Goal: Find specific page/section: Find specific page/section

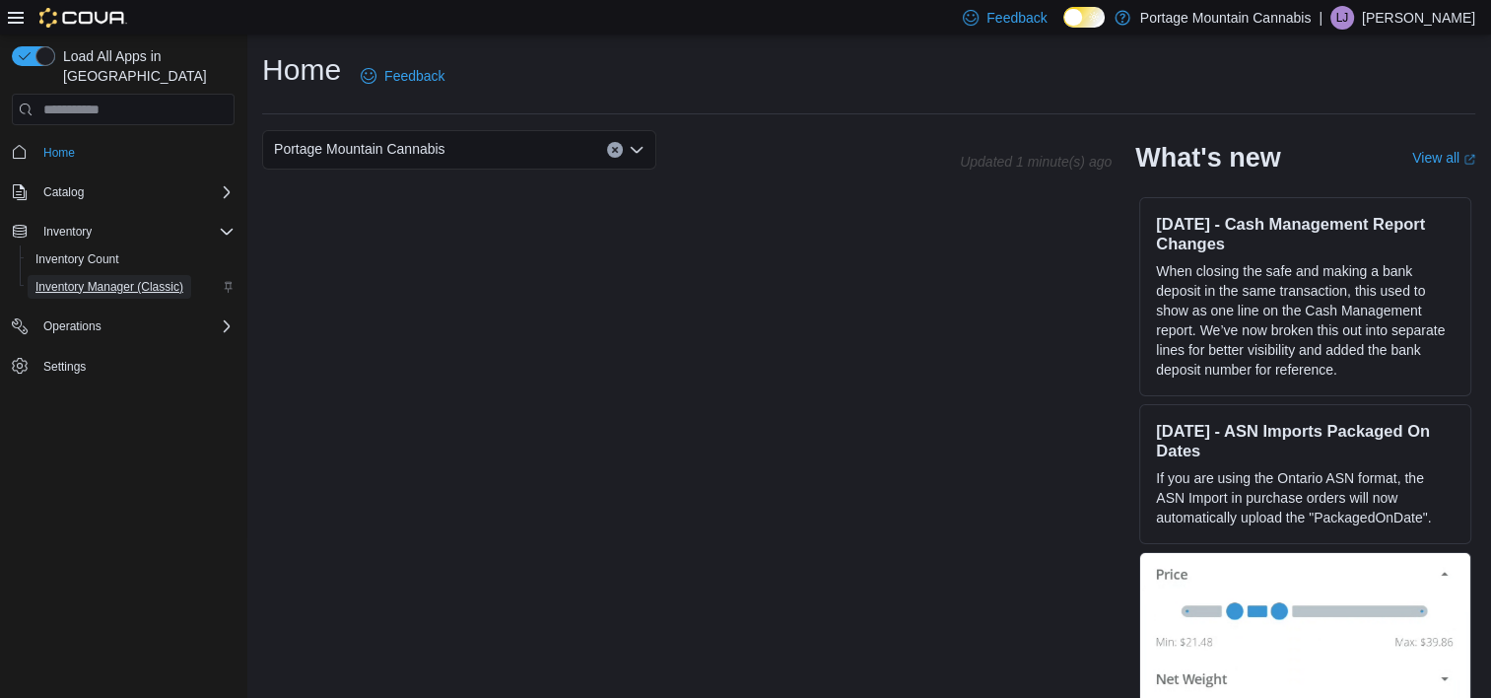
click at [115, 279] on span "Inventory Manager (Classic)" at bounding box center [109, 287] width 148 height 16
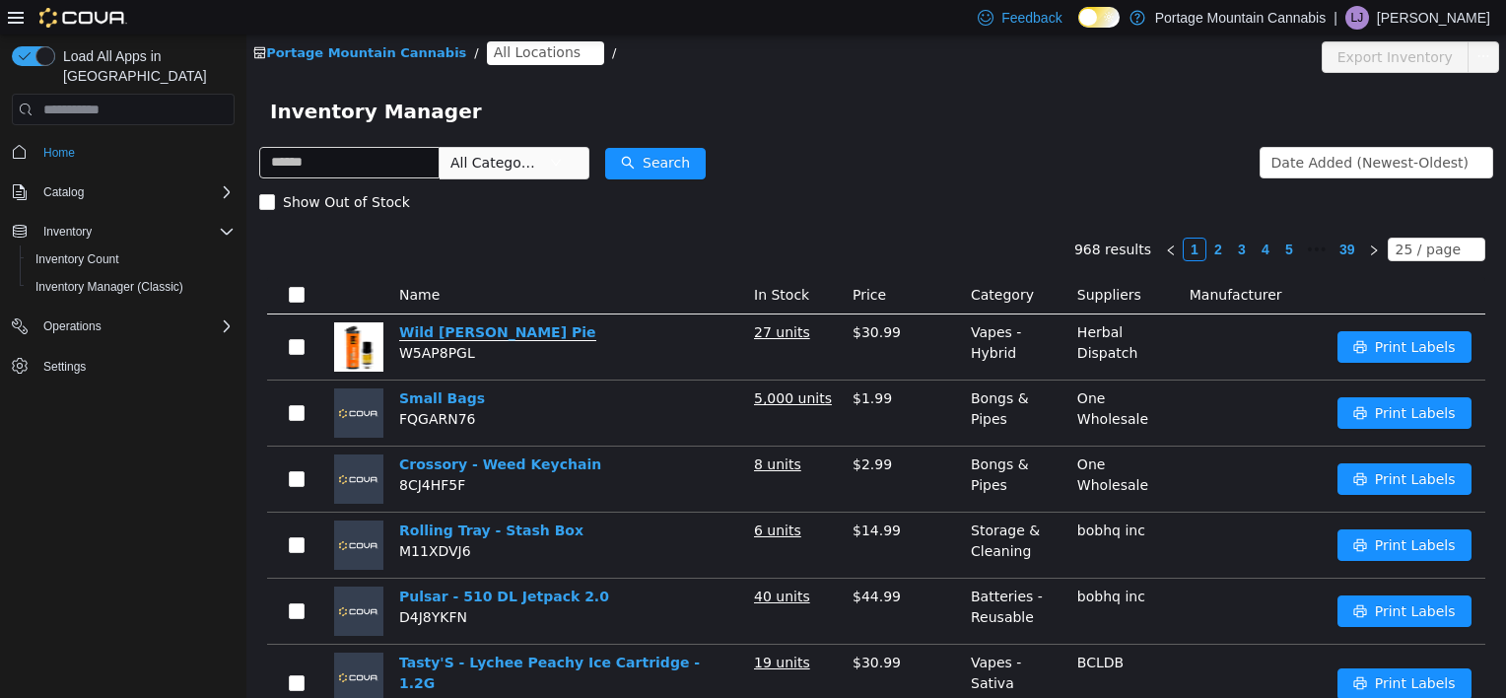
click at [452, 324] on link "Wild [PERSON_NAME] Pie" at bounding box center [497, 332] width 197 height 17
click at [420, 174] on input "text" at bounding box center [349, 163] width 180 height 32
type input "**********"
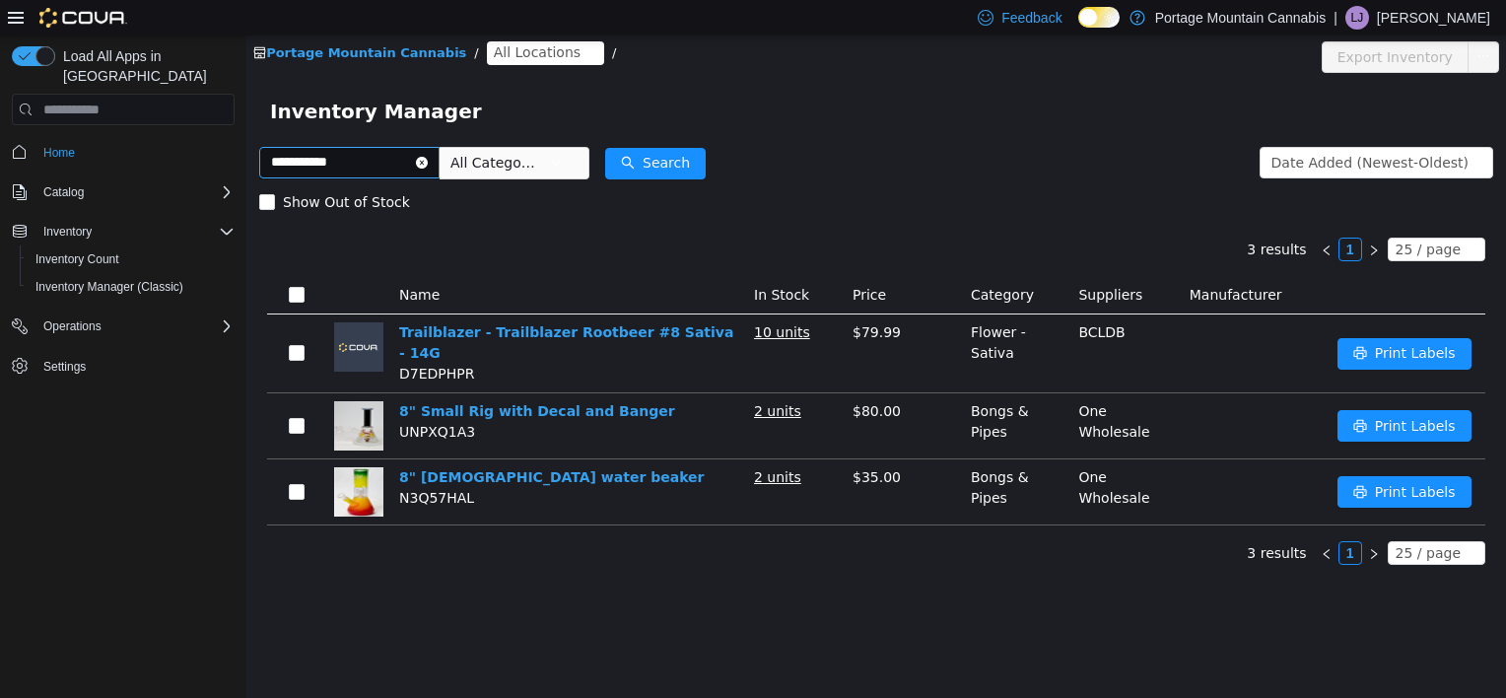
click at [428, 168] on icon "icon: close-circle" at bounding box center [422, 163] width 12 height 12
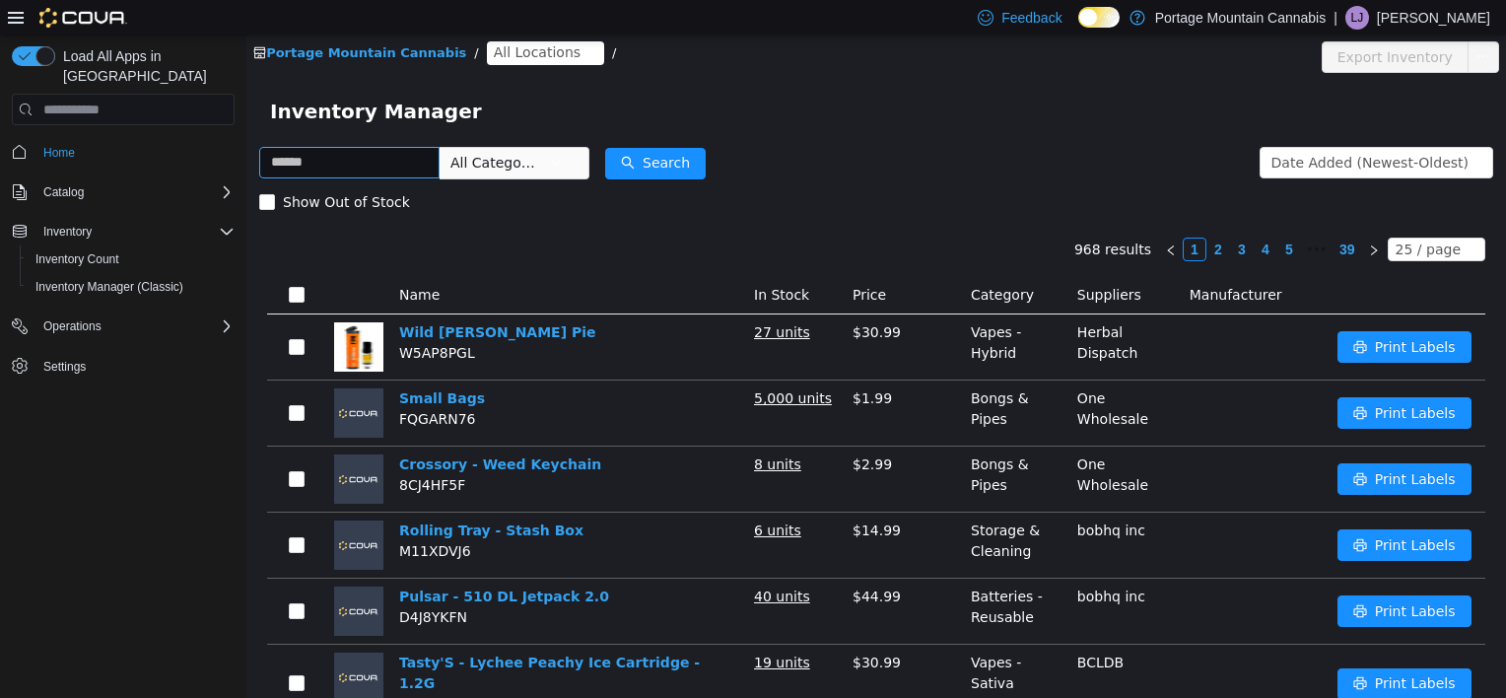
drag, startPoint x: 444, startPoint y: 202, endPoint x: 445, endPoint y: 212, distance: 9.9
click at [445, 212] on div "Show Out of Stock" at bounding box center [876, 201] width 1234 height 39
click at [444, 205] on div "Show Out of Stock" at bounding box center [876, 201] width 1234 height 39
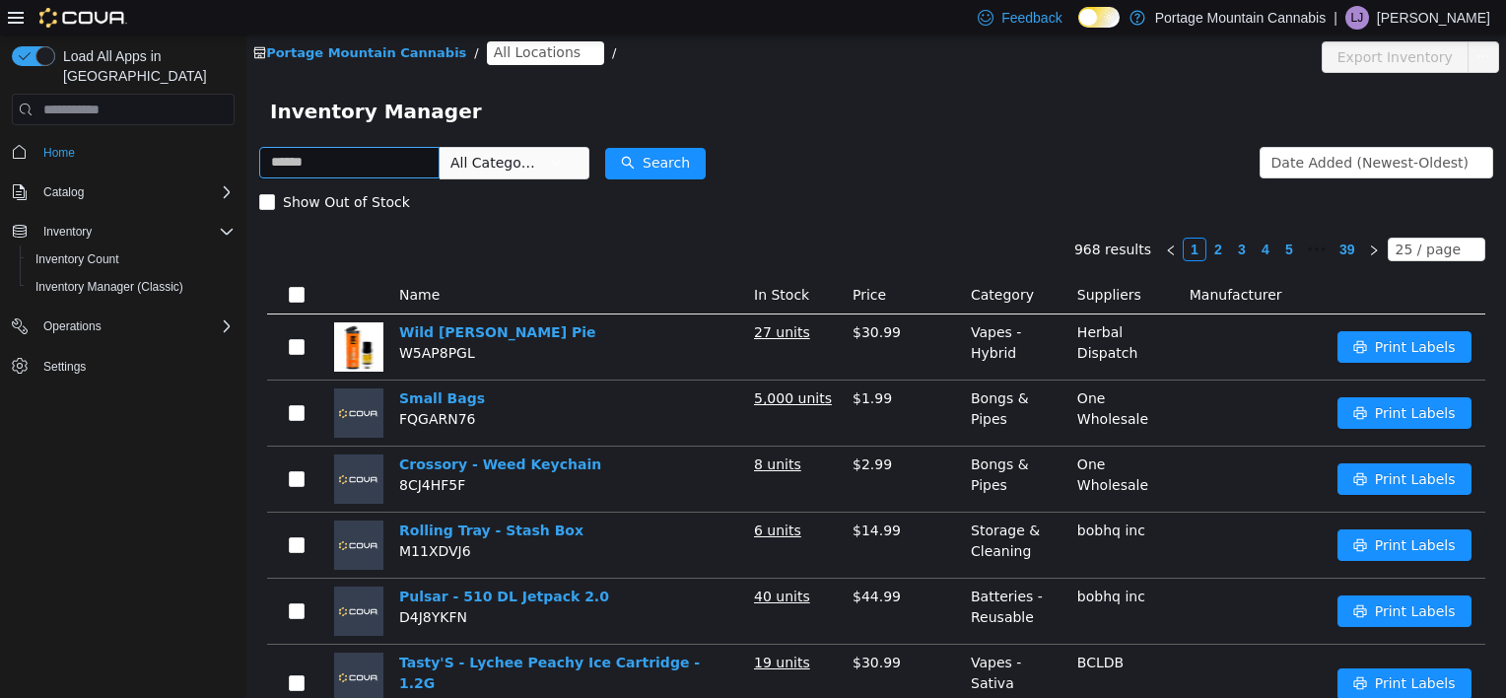
click at [692, 211] on div "Show Out of Stock" at bounding box center [876, 201] width 1234 height 39
click at [857, 140] on div "Inventory Manager" at bounding box center [875, 111] width 1259 height 63
click at [509, 96] on div "Inventory Manager" at bounding box center [876, 112] width 1212 height 32
drag, startPoint x: 501, startPoint y: 95, endPoint x: 469, endPoint y: 91, distance: 31.8
click at [469, 91] on div "Inventory Manager" at bounding box center [875, 111] width 1259 height 63
